Goal: Task Accomplishment & Management: Use online tool/utility

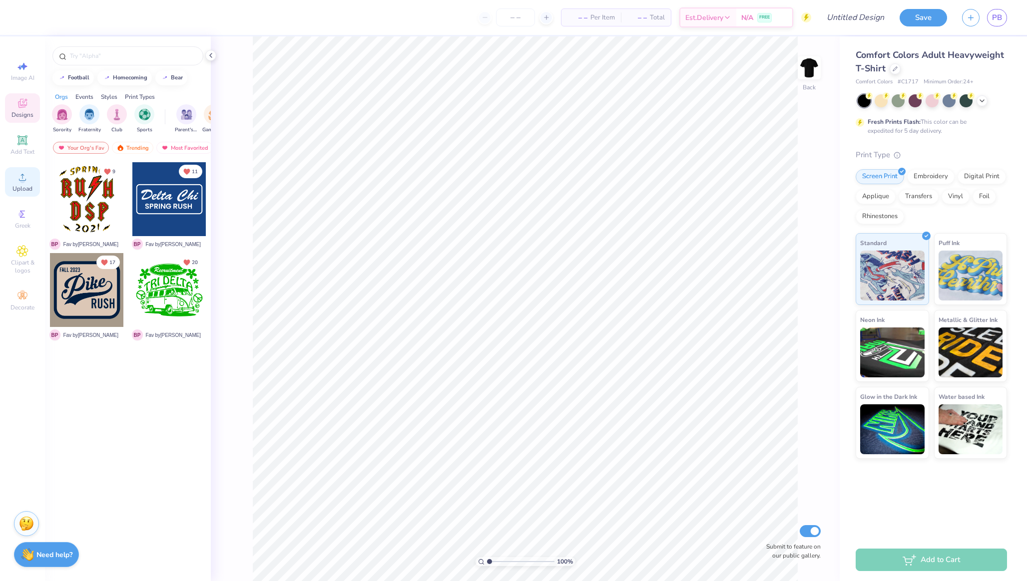
click at [21, 173] on icon at bounding box center [22, 177] width 12 height 12
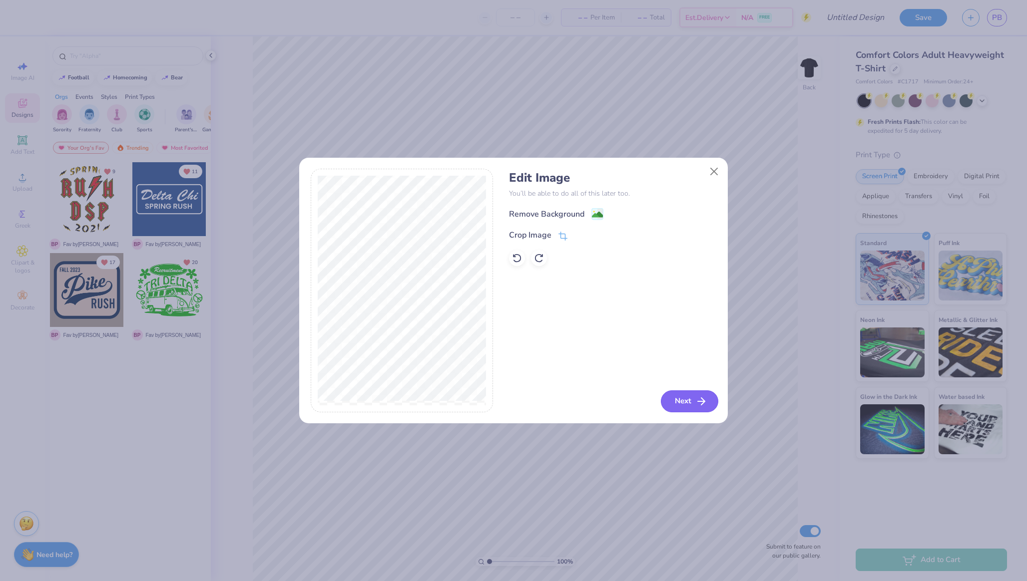
click at [688, 404] on button "Next" at bounding box center [689, 402] width 57 height 22
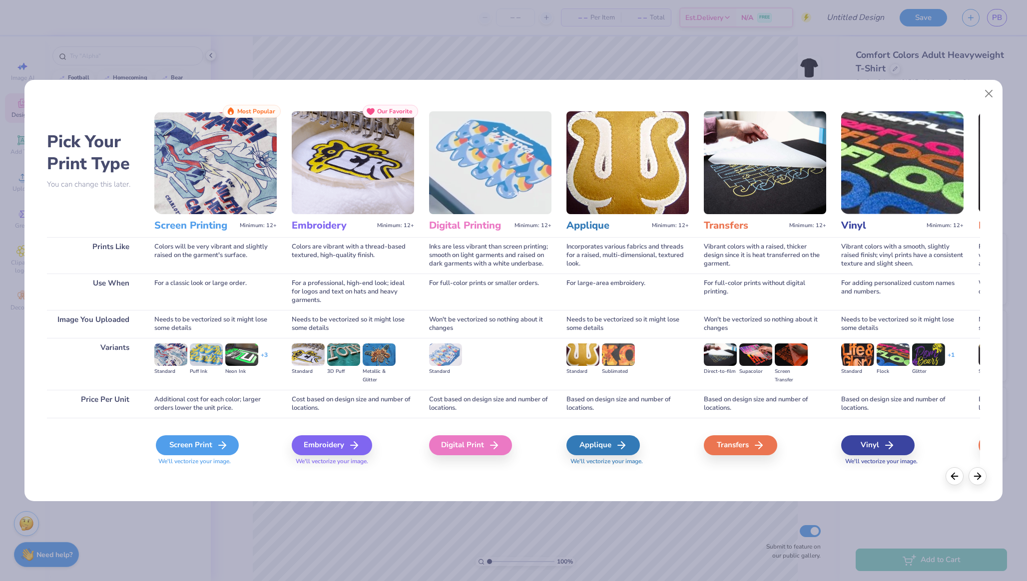
click at [211, 441] on div "Screen Print" at bounding box center [197, 445] width 83 height 20
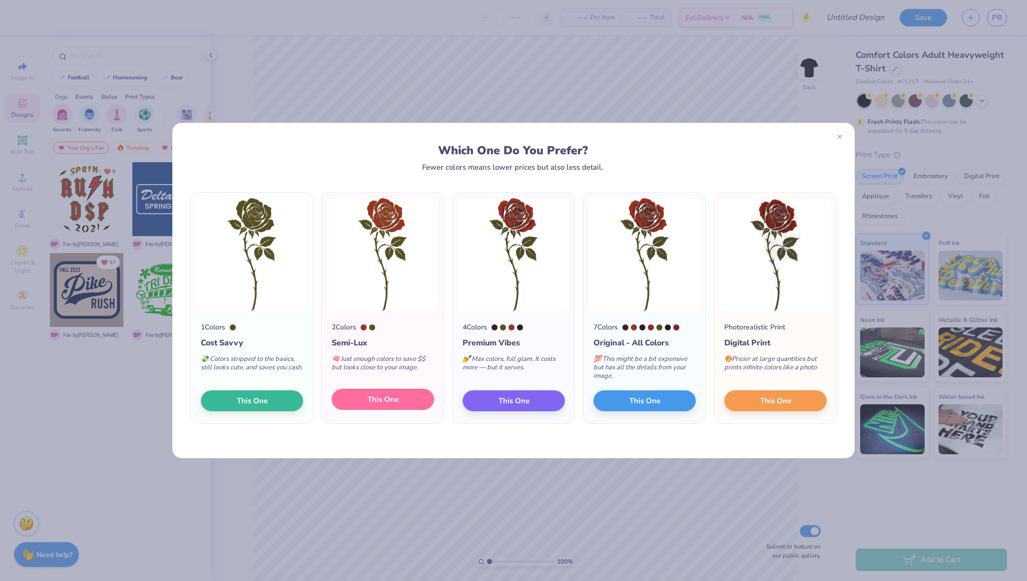
click at [387, 398] on span "This One" at bounding box center [383, 399] width 31 height 11
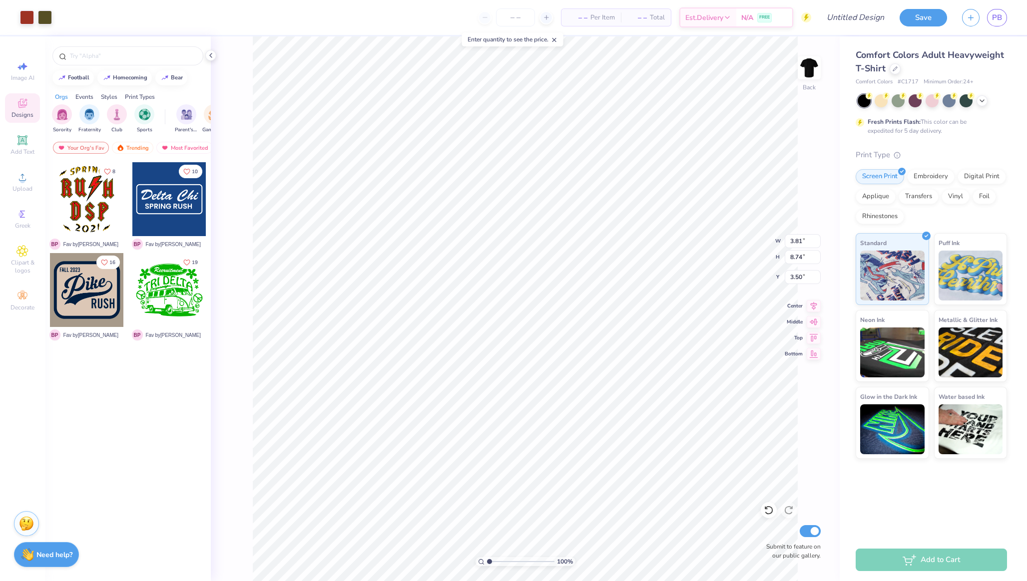
type input "3.81"
type input "8.74"
type input "7.18"
type input "6.20"
type input "4.44"
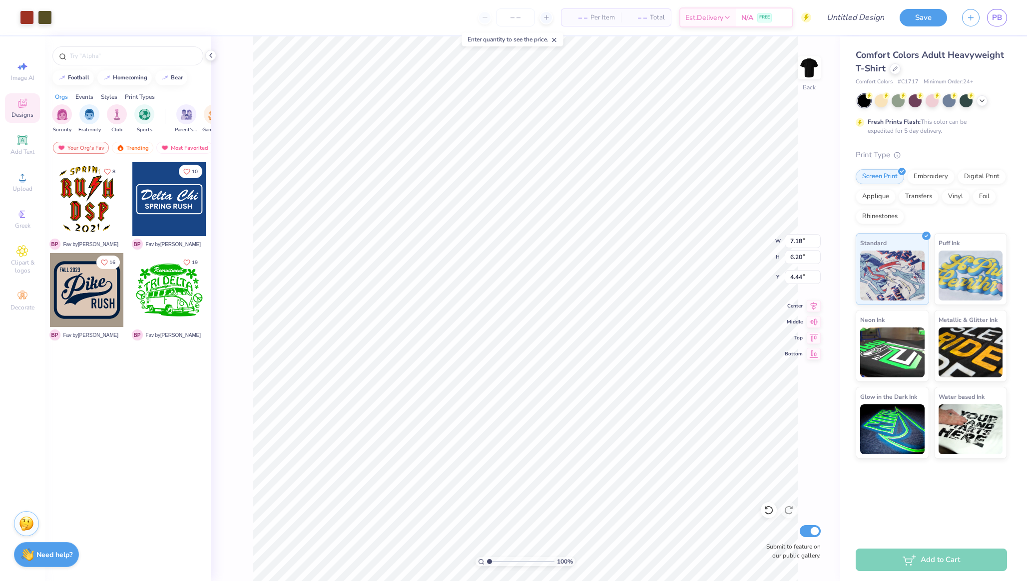
type input "4.41"
type input "3.81"
type input "3.35"
type input "3.43"
type input "2.97"
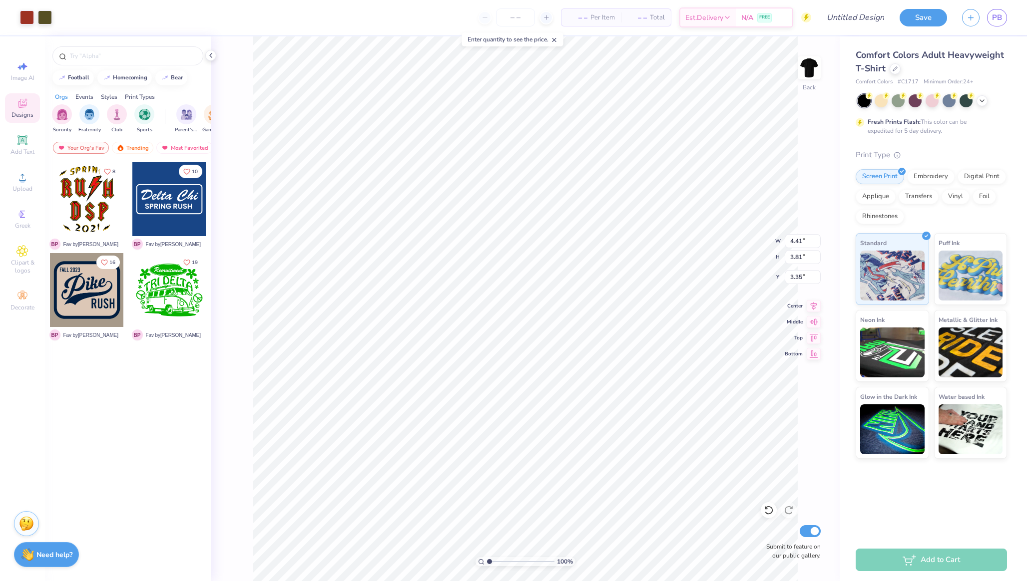
type input "4.38"
click at [20, 216] on circle at bounding box center [20, 214] width 5 height 5
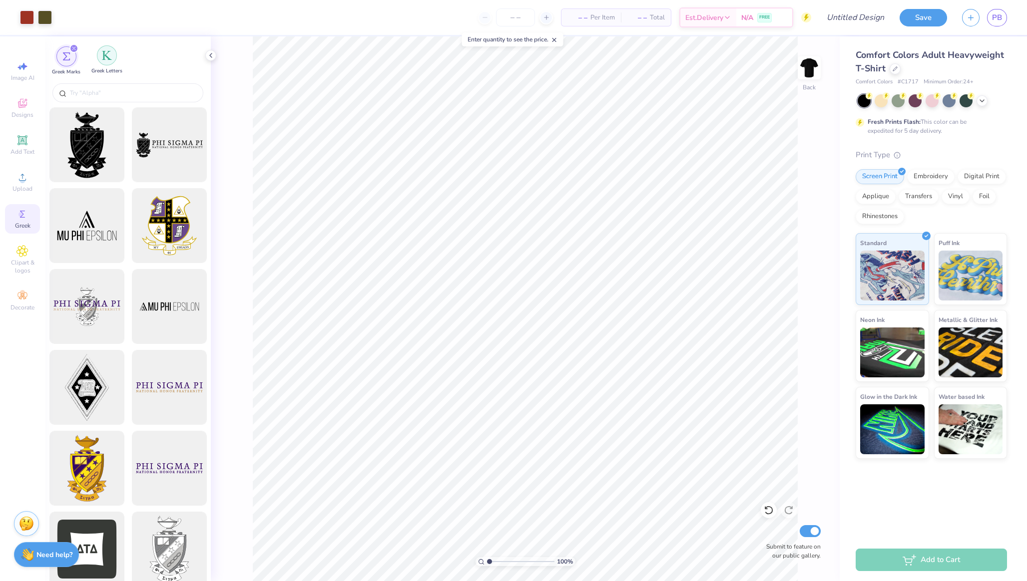
click at [108, 58] on img "filter for Greek Letters" at bounding box center [107, 55] width 10 height 10
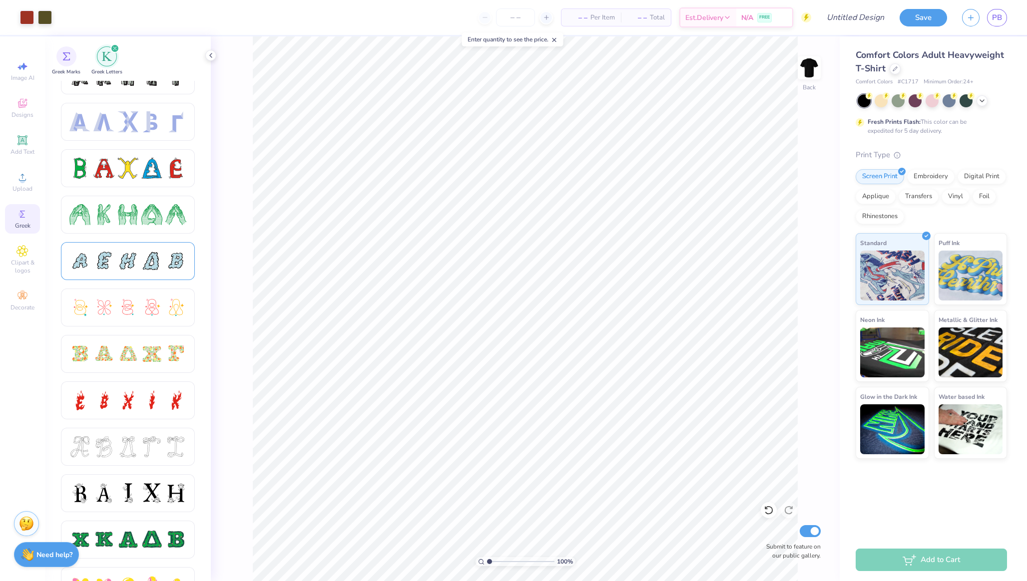
scroll to position [72, 0]
click at [124, 399] on div at bounding box center [127, 399] width 21 height 21
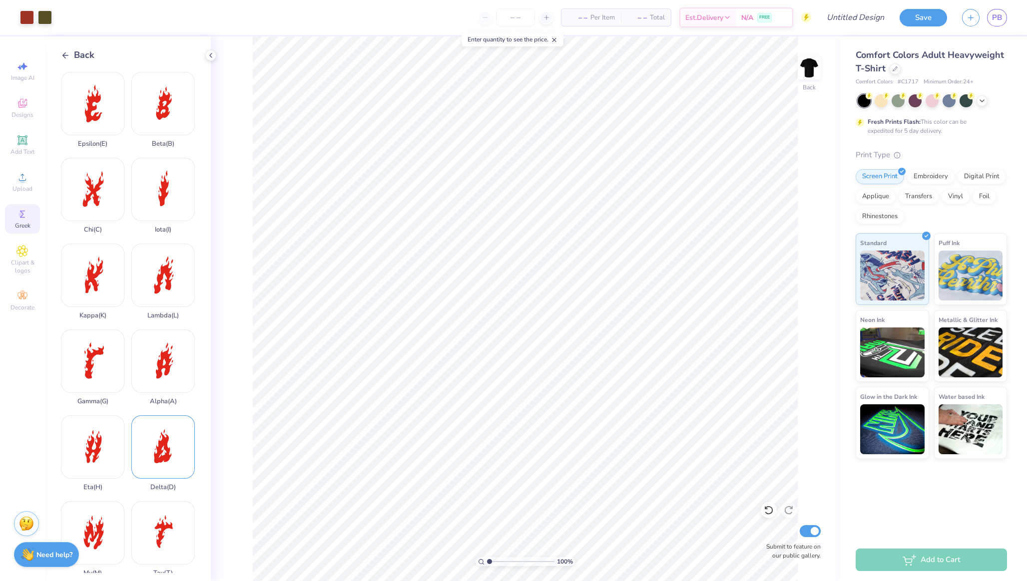
click at [175, 434] on div "Delta ( D )" at bounding box center [162, 453] width 63 height 76
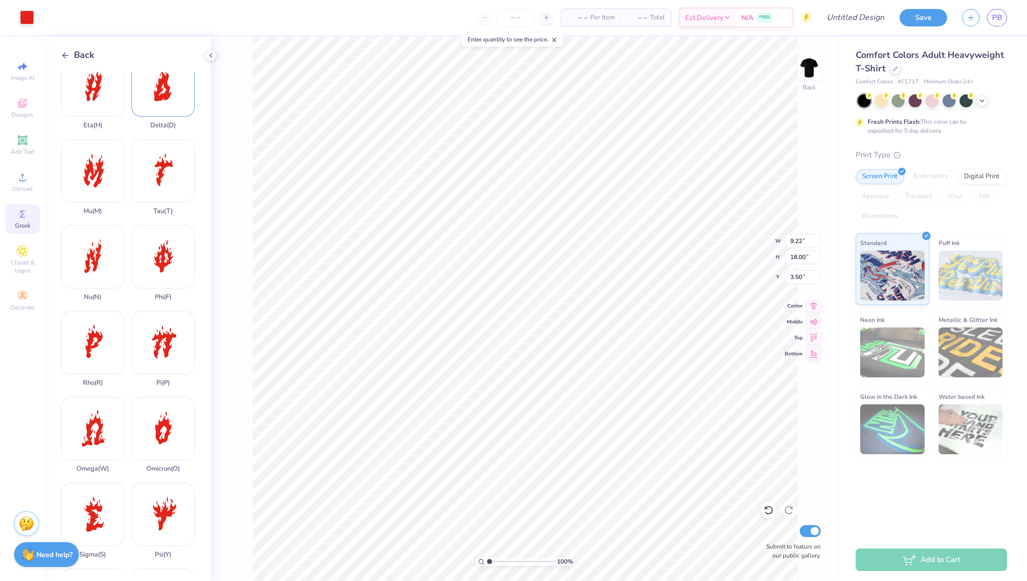
scroll to position [531, 0]
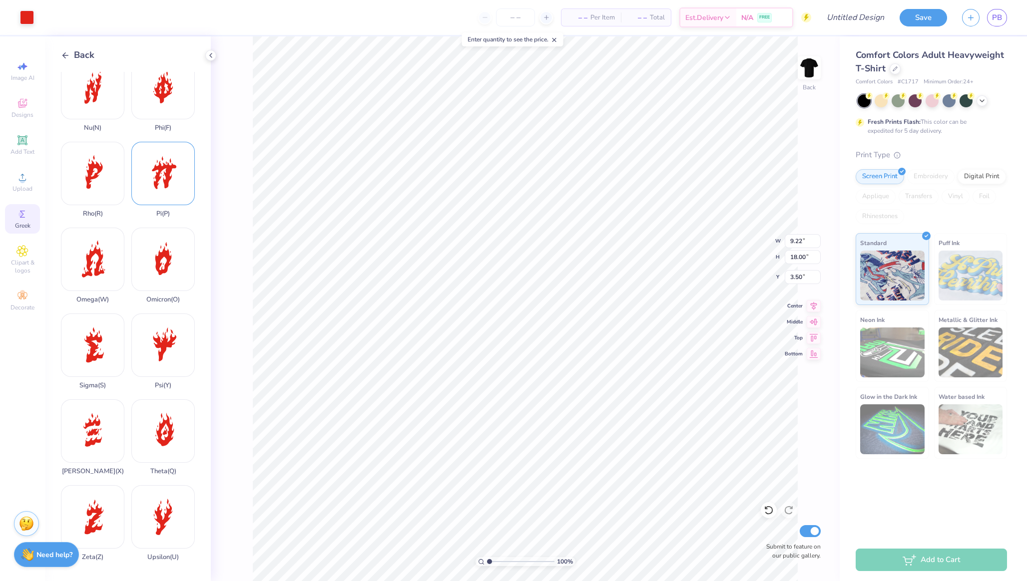
click at [170, 170] on div "Pi ( P )" at bounding box center [162, 180] width 63 height 76
click at [88, 341] on div "Sigma ( S )" at bounding box center [92, 352] width 63 height 76
type input "2.86"
type input "5.23"
type input "16.27"
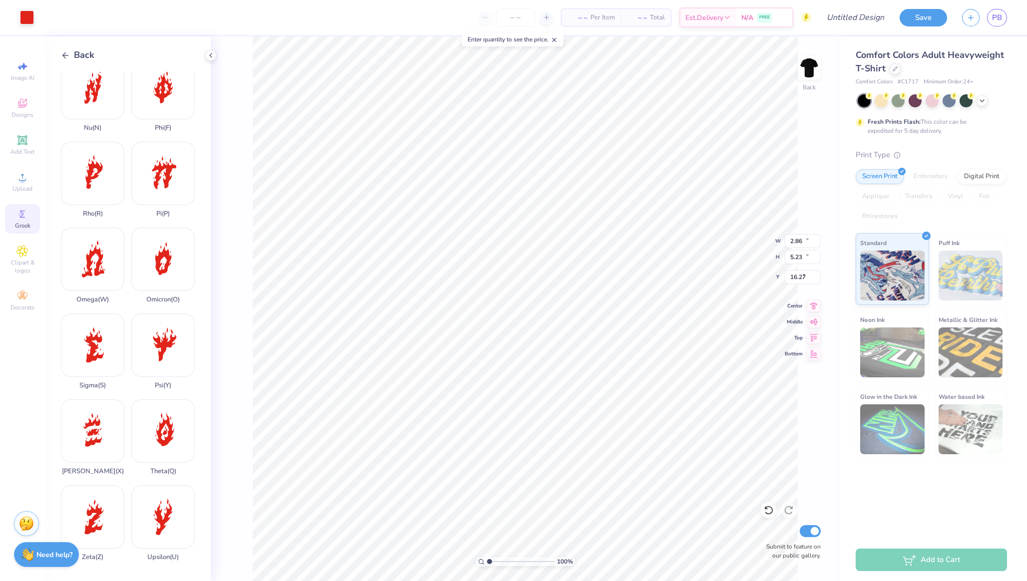
type input "13.37"
type input "18.00"
type input "3.50"
type input "1.95"
type input "2.63"
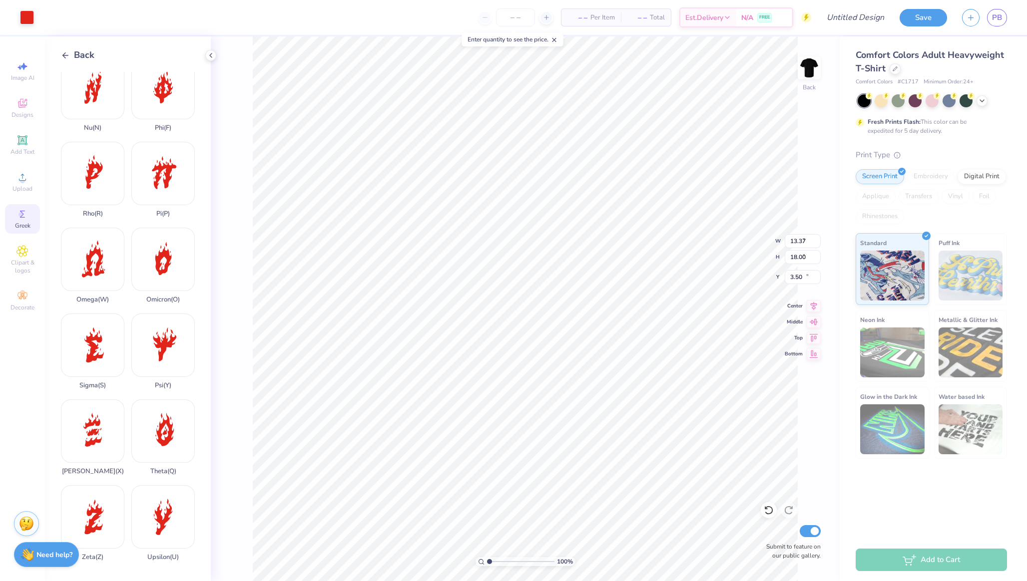
type input "18.87"
type input "9.22"
type input "18.00"
type input "3.50"
type input "2.47"
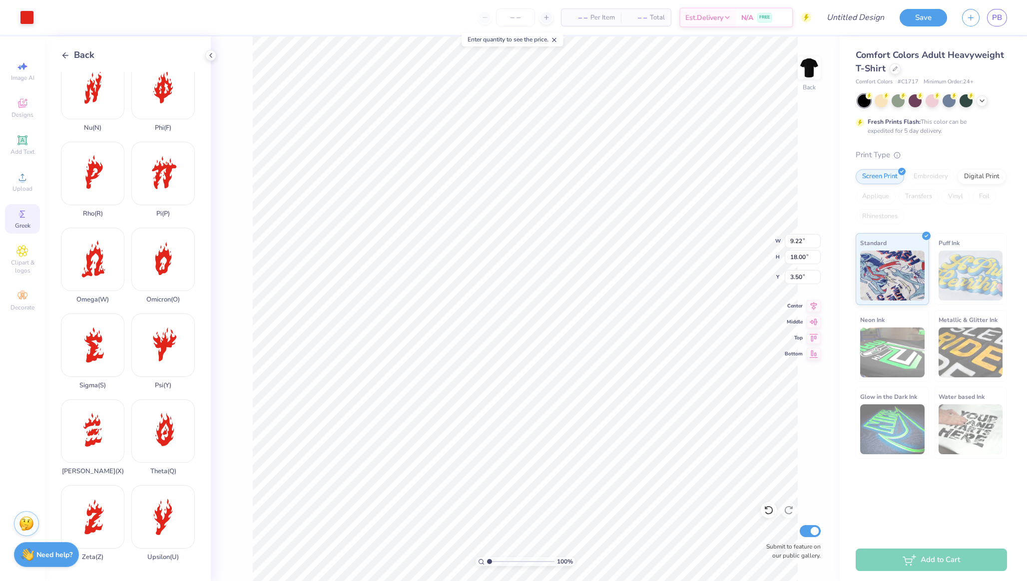
type input "4.83"
type input "16.67"
type input "2.86"
type input "5.23"
type input "14.96"
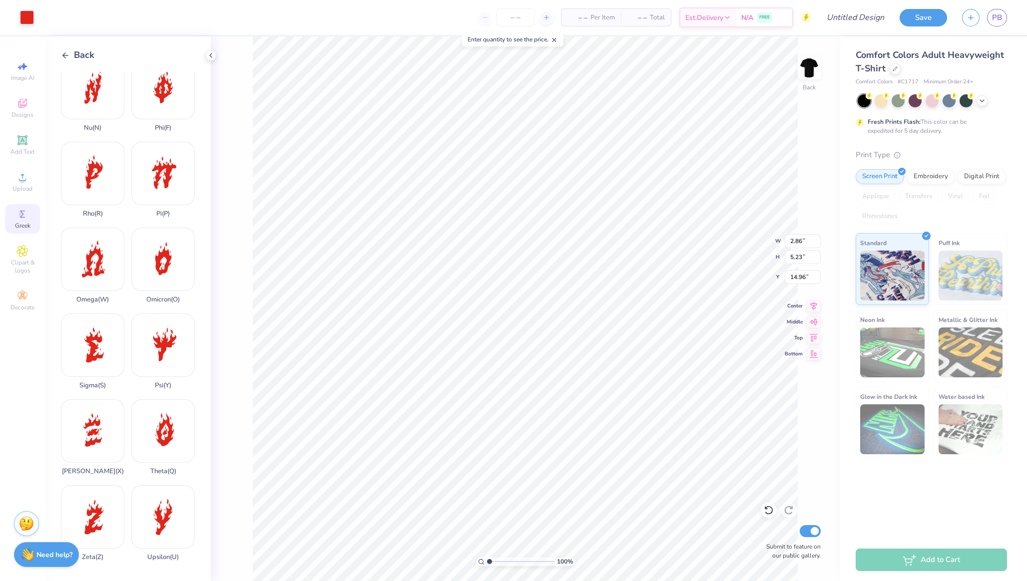
type input "1.44"
type input "2.63"
type input "17.56"
type input "2.47"
type input "4.83"
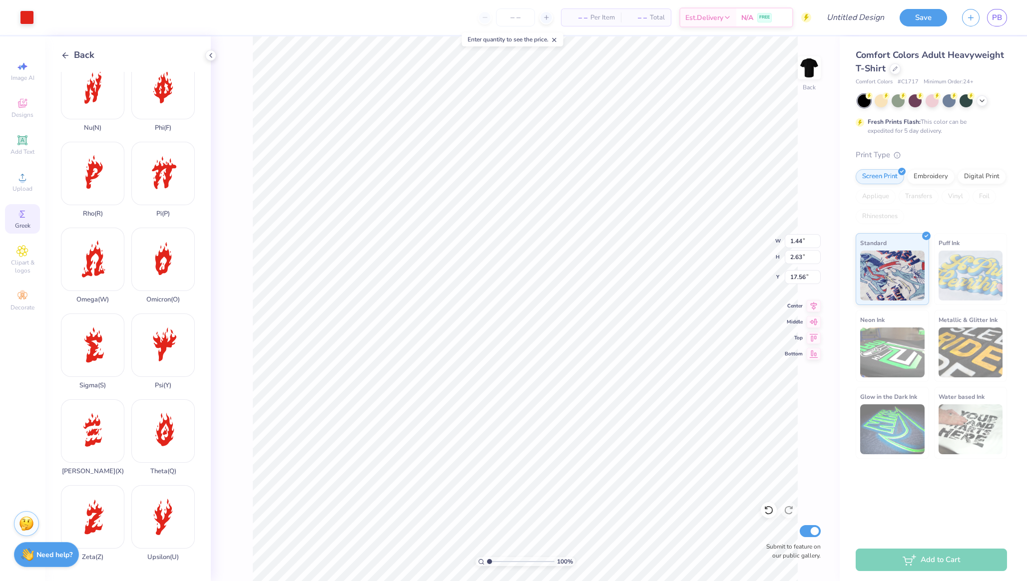
type input "16.67"
type input "1.07"
type input "2.08"
type input "19.42"
type input "1.95"
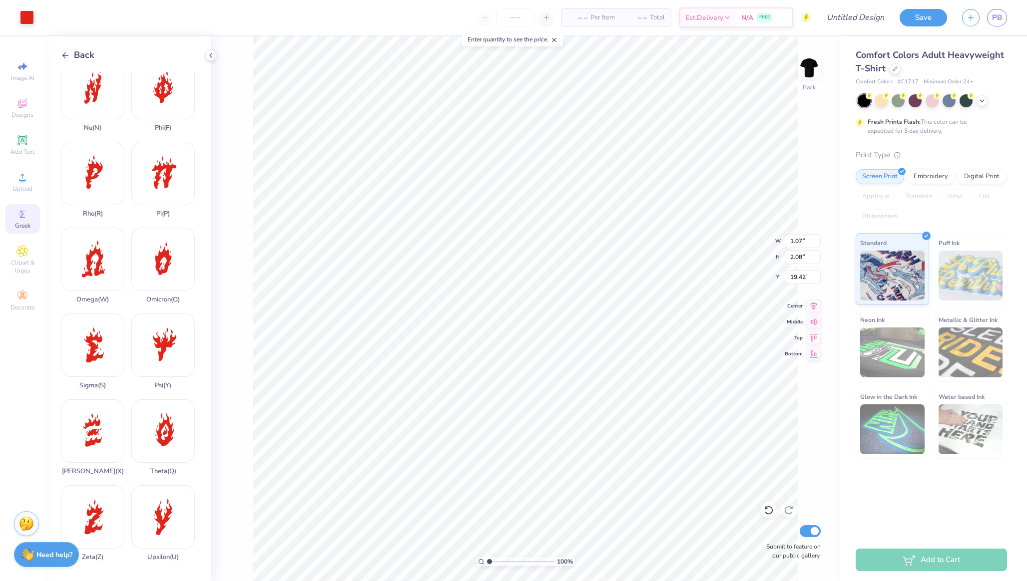
type input "2.63"
type input "18.87"
type input "1.62"
type input "2.18"
type input "19.32"
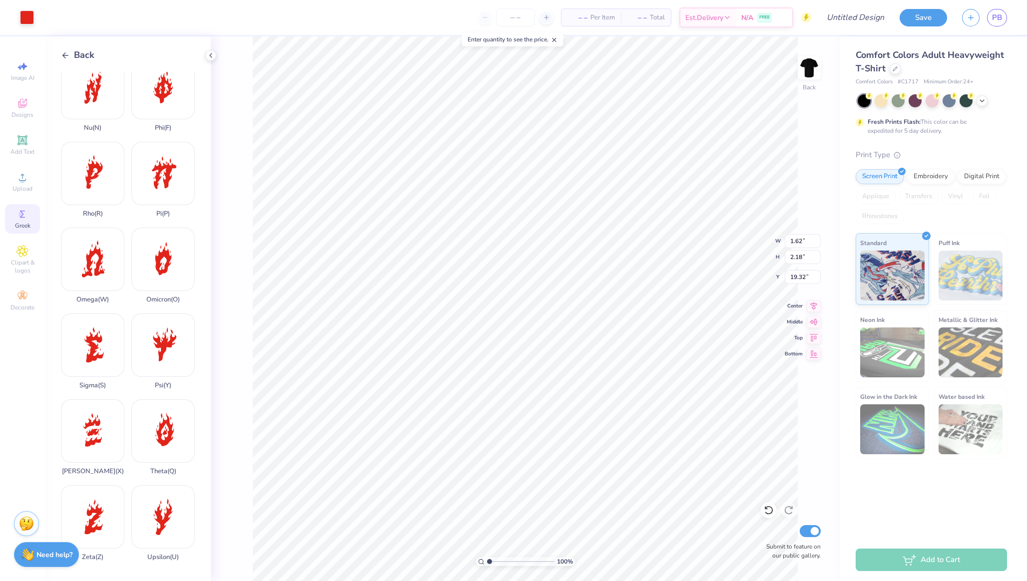
type input "1.44"
type input "2.63"
type input "17.56"
type input "1.33"
type input "2.42"
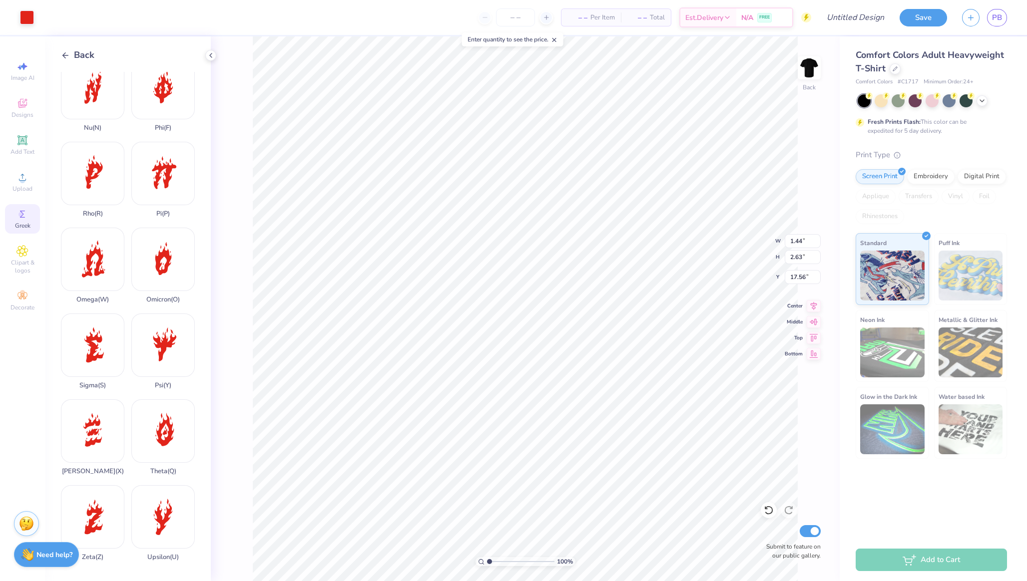
type input "17.76"
type input "1.07"
type input "2.08"
type input "19.42"
type input "0.86"
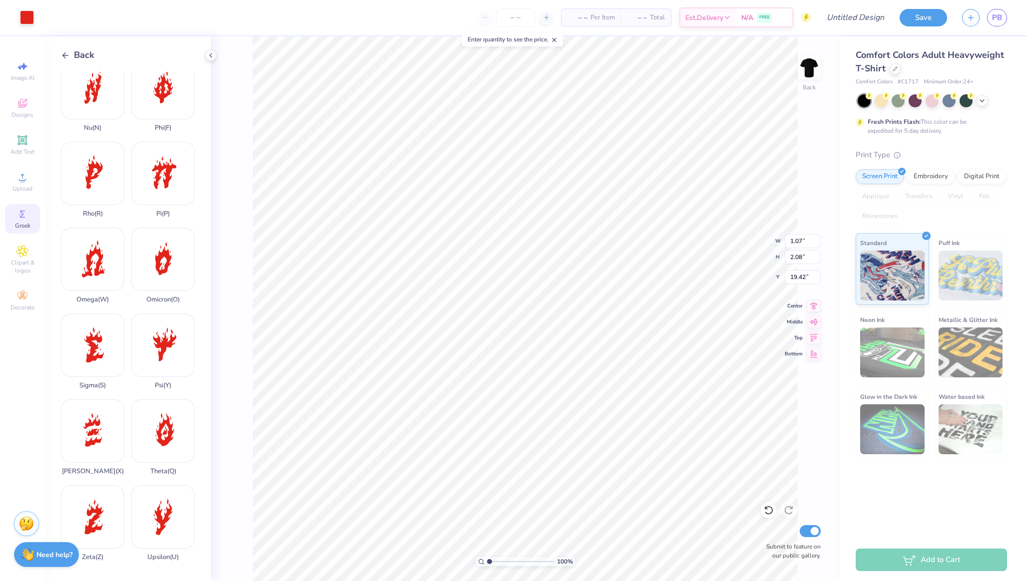
type input "1.68"
type input "19.81"
type input "1.62"
type input "2.18"
type input "19.32"
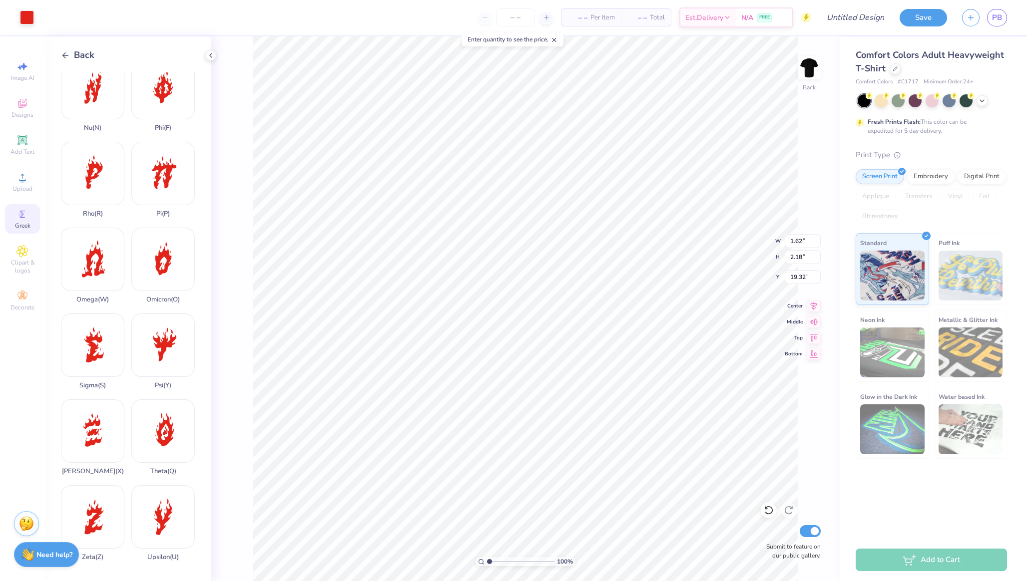
type input "1.35"
type input "1.82"
type input "19.68"
type input "1.33"
type input "2.42"
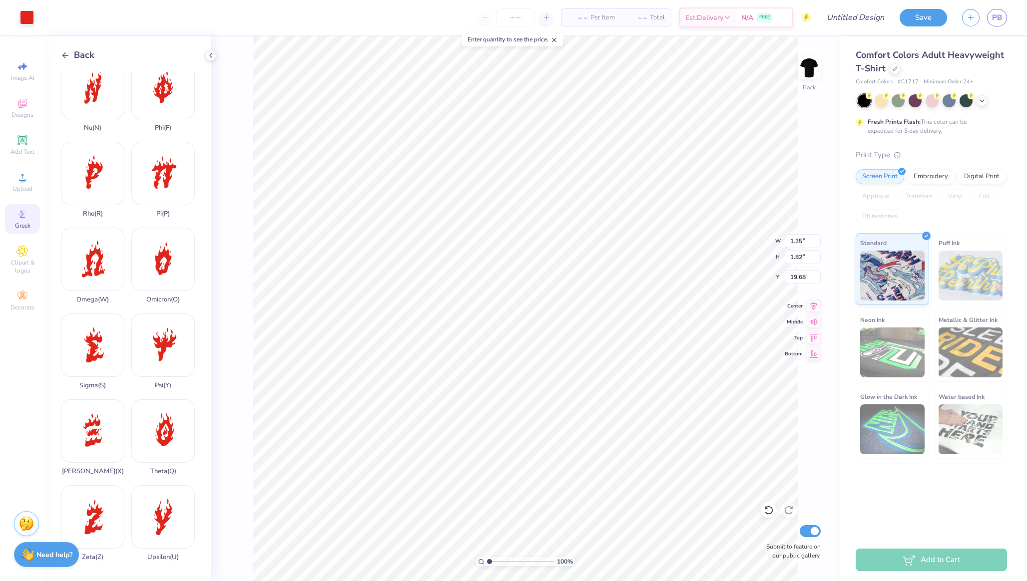
type input "17.76"
type input "1.11"
type input "2.02"
type input "6.88"
type input "0.86"
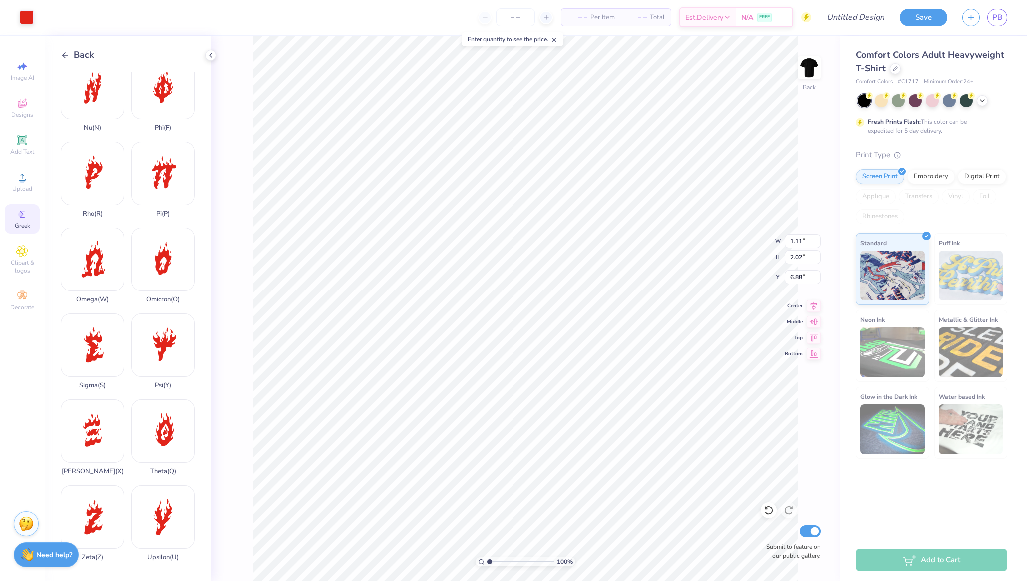
type input "1.68"
type input "7.35"
type input "1.35"
type input "1.82"
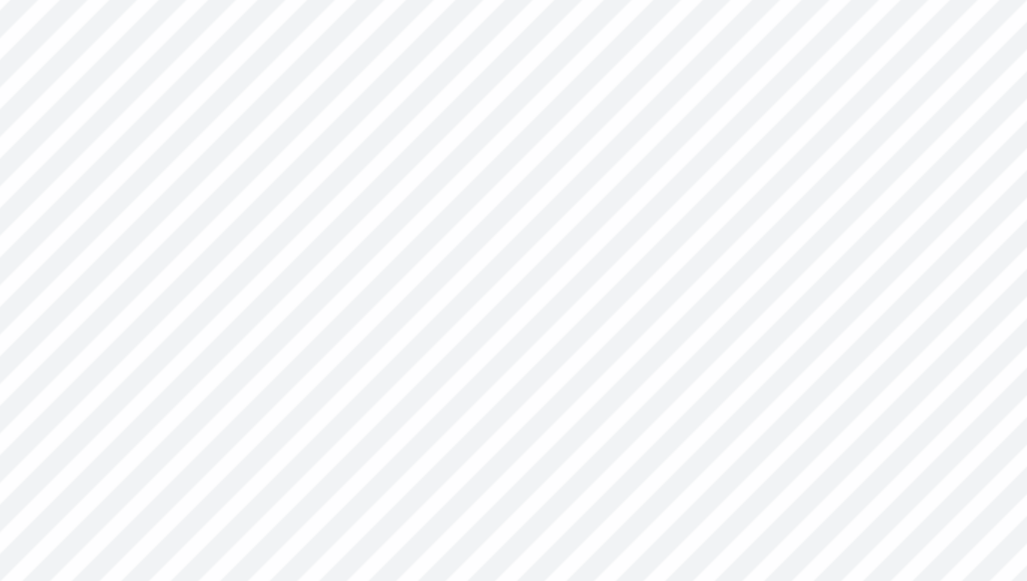
type input "4.57"
type input "1.11"
type input "2.02"
type input "5.33"
type input "1.35"
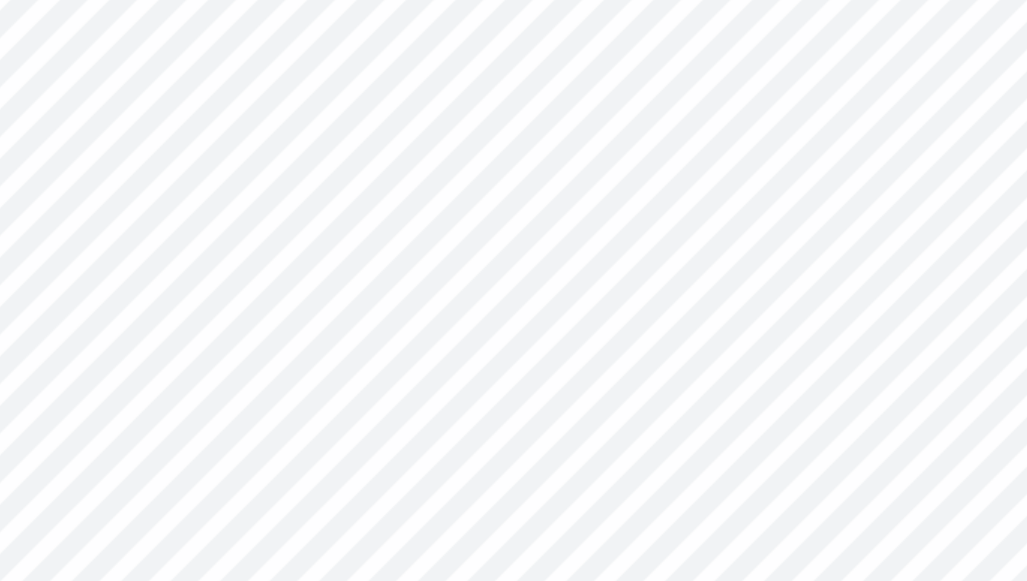
type input "1.82"
type input "4.52"
type input "0.86"
type input "1.68"
type input "6.06"
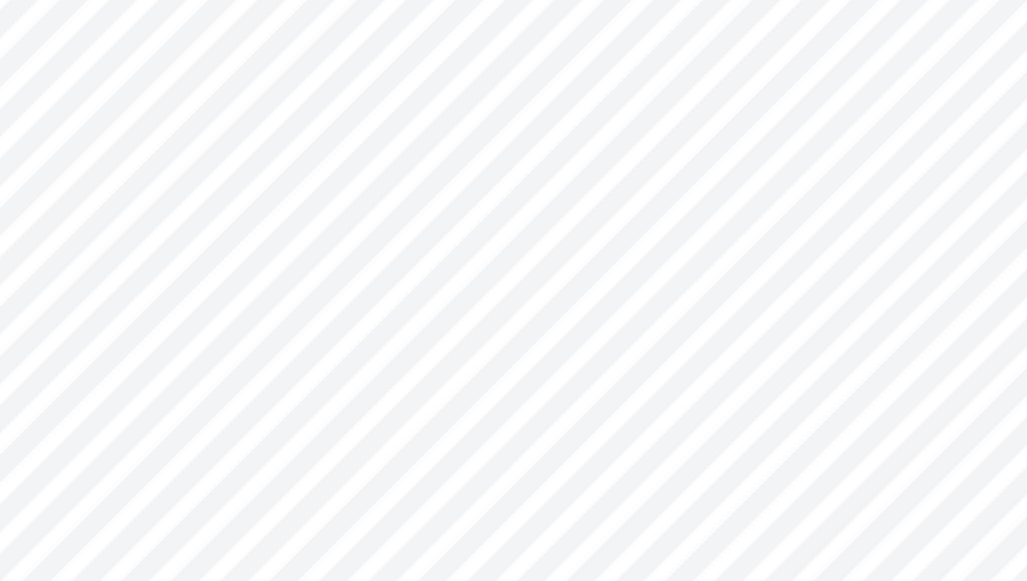
type input "5.05"
type input "1.35"
type input "1.82"
type input "4.38"
